Goal: Task Accomplishment & Management: Complete application form

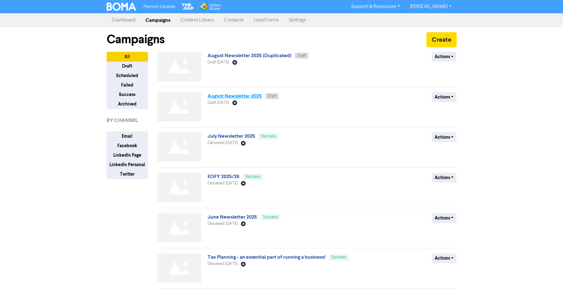
click at [223, 94] on link "August Newsletter 2025" at bounding box center [235, 96] width 54 height 6
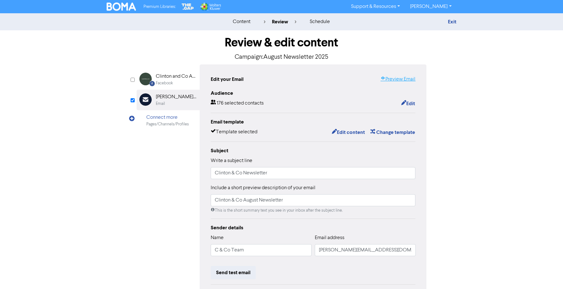
click at [397, 76] on link "Preview Email" at bounding box center [398, 79] width 35 height 8
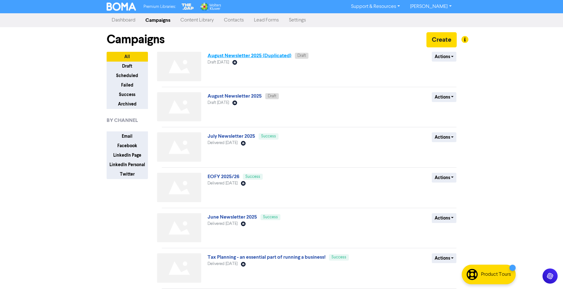
click at [229, 54] on link "August Newsletter 2025 (Duplicated)" at bounding box center [250, 55] width 84 height 6
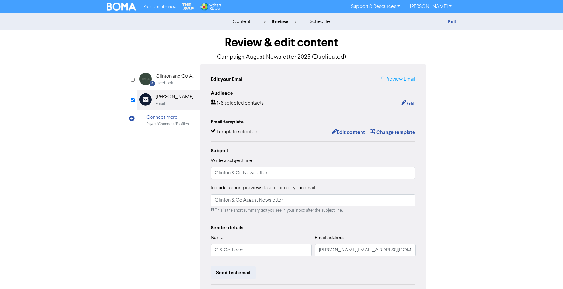
click at [393, 79] on link "Preview Email" at bounding box center [398, 79] width 35 height 8
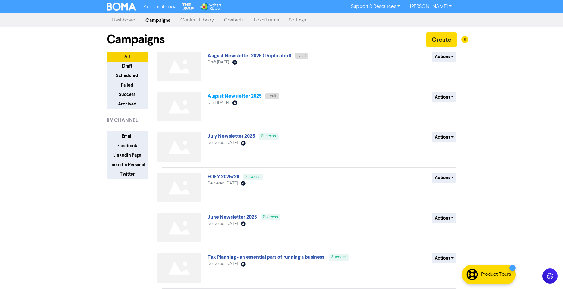
click at [222, 95] on link "August Newsletter 2025" at bounding box center [235, 96] width 54 height 6
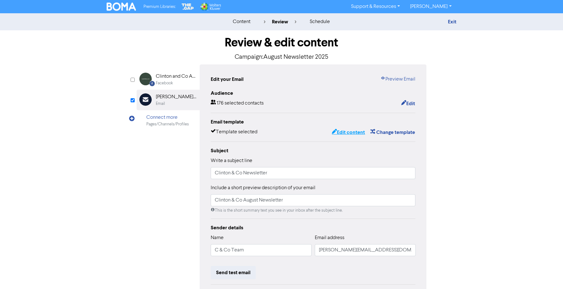
click at [350, 133] on button "Edit content" at bounding box center [349, 132] width 34 height 8
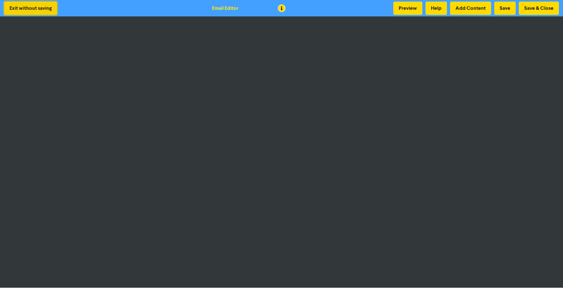
click at [43, 12] on button "Exit without saving" at bounding box center [30, 8] width 53 height 13
click at [20, 8] on button "Exit without saving" at bounding box center [30, 8] width 53 height 13
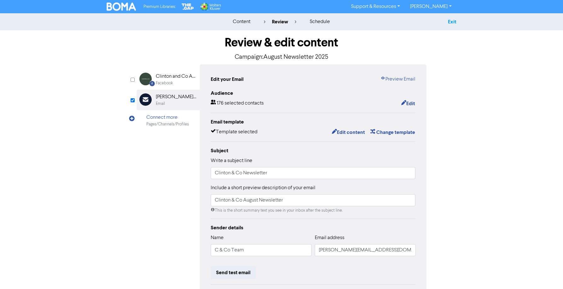
click at [451, 23] on link "Exit" at bounding box center [452, 22] width 9 height 6
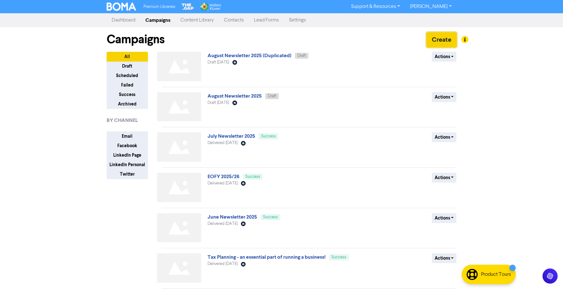
click at [444, 38] on button "Create" at bounding box center [442, 39] width 30 height 15
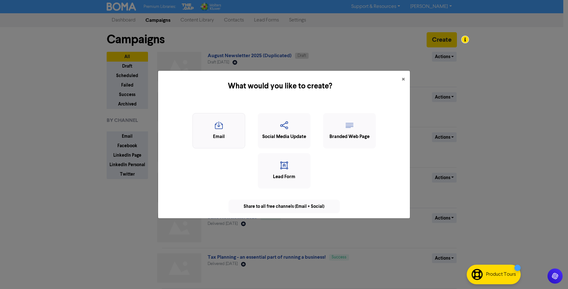
click at [217, 122] on icon "button" at bounding box center [219, 127] width 46 height 12
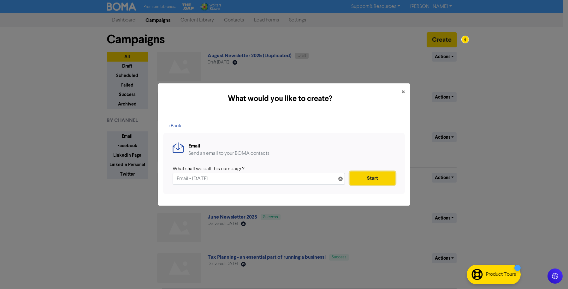
click at [367, 178] on button "Start" at bounding box center [373, 177] width 46 height 13
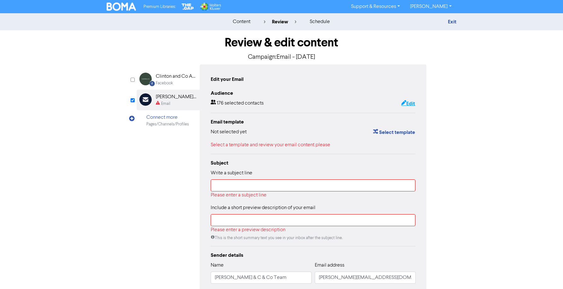
click at [409, 101] on button "Edit" at bounding box center [408, 103] width 15 height 8
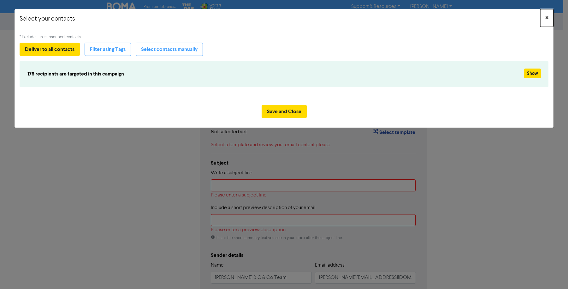
click at [546, 17] on span "×" at bounding box center [546, 17] width 3 height 9
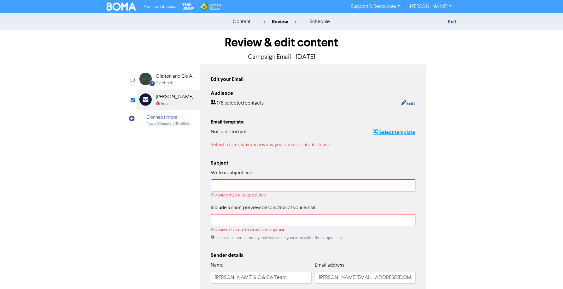
click at [392, 131] on button "Select template" at bounding box center [394, 132] width 43 height 8
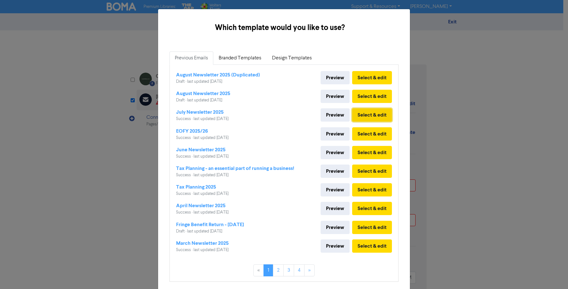
click at [363, 114] on button "Select & edit" at bounding box center [372, 114] width 40 height 13
